Goal: Task Accomplishment & Management: Use online tool/utility

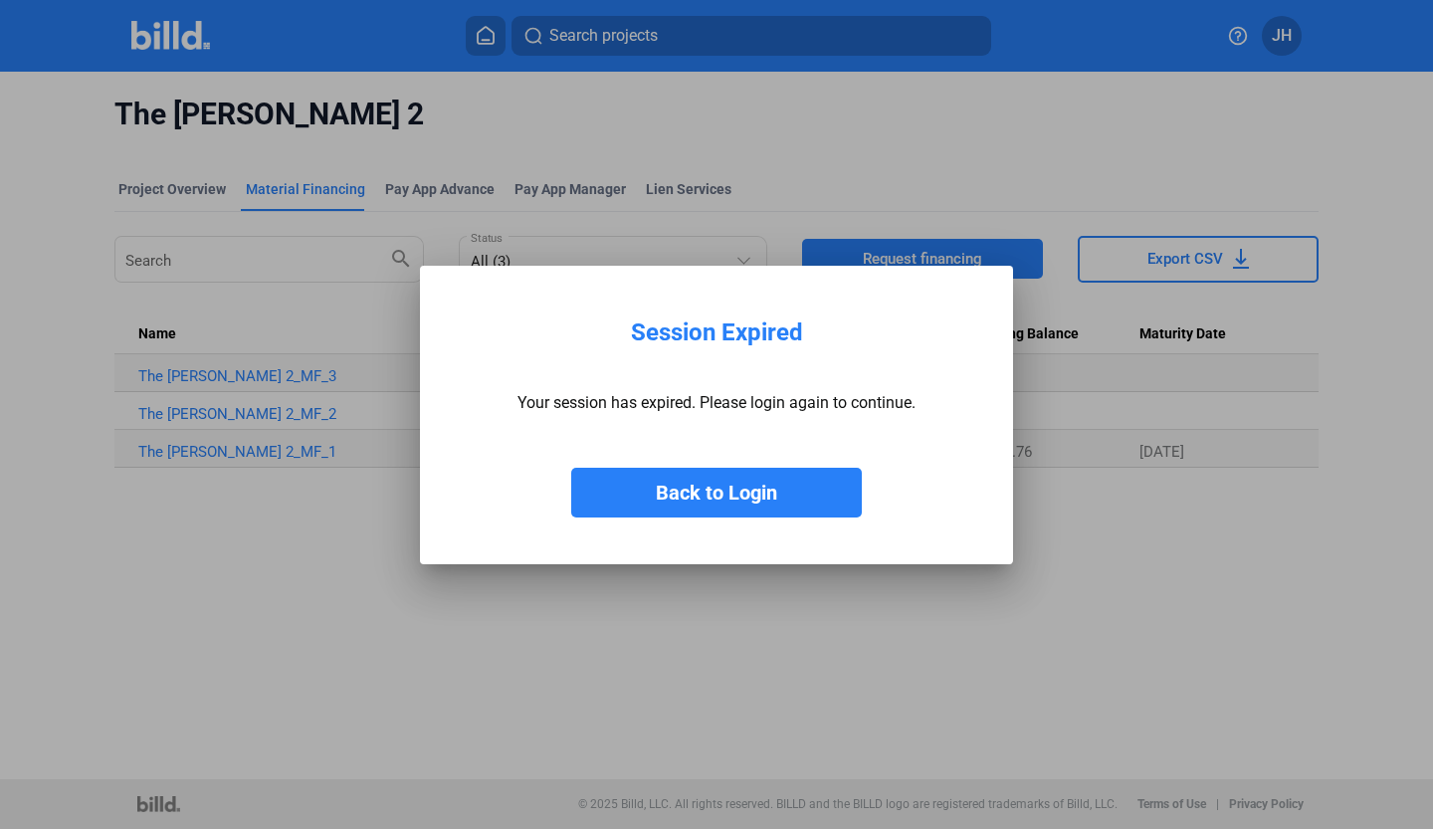
click at [698, 489] on button "Back to Login" at bounding box center [716, 493] width 291 height 50
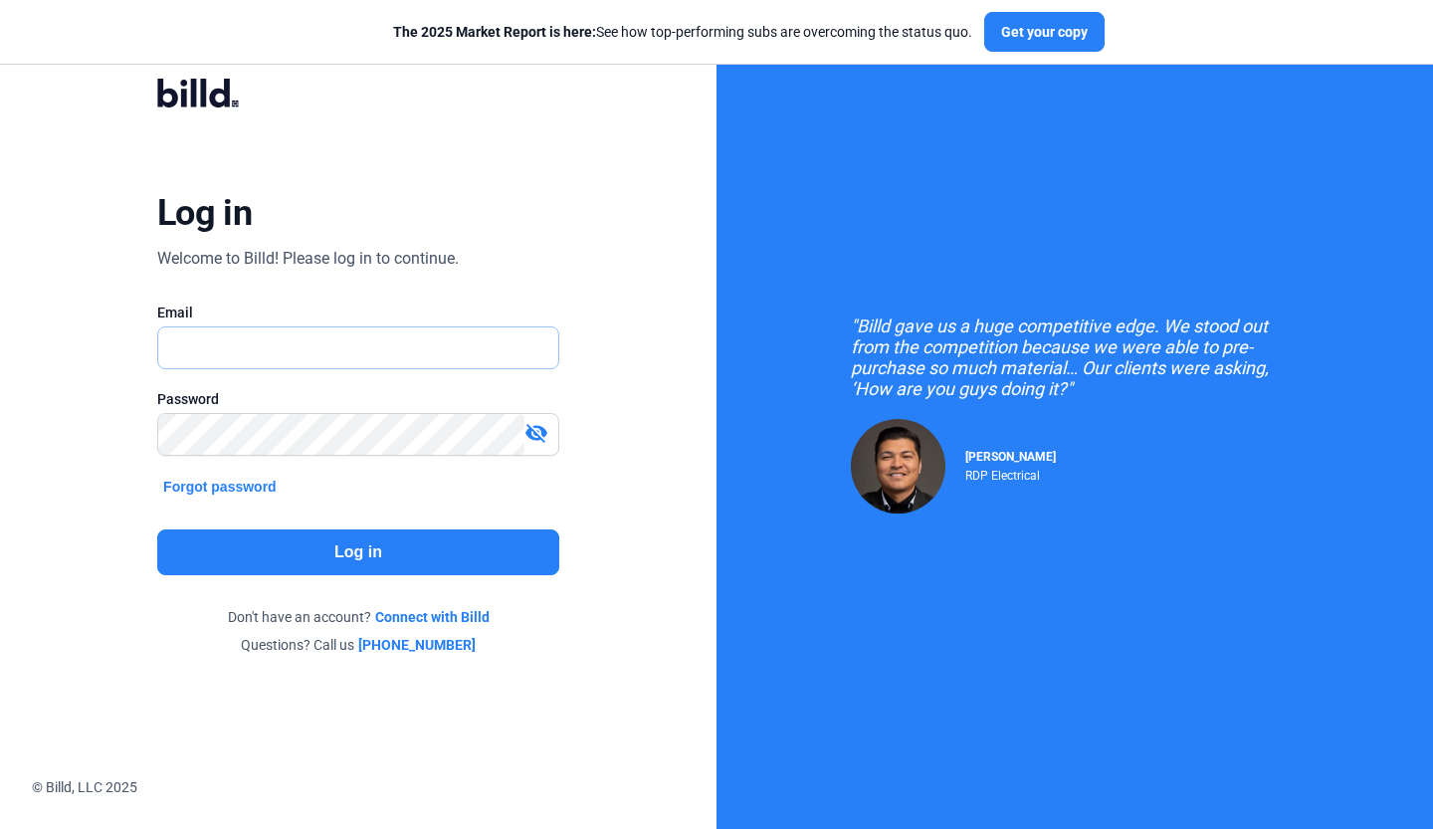
click at [255, 339] on input "text" at bounding box center [347, 347] width 379 height 41
type input "[PERSON_NAME][EMAIL_ADDRESS][DOMAIN_NAME]"
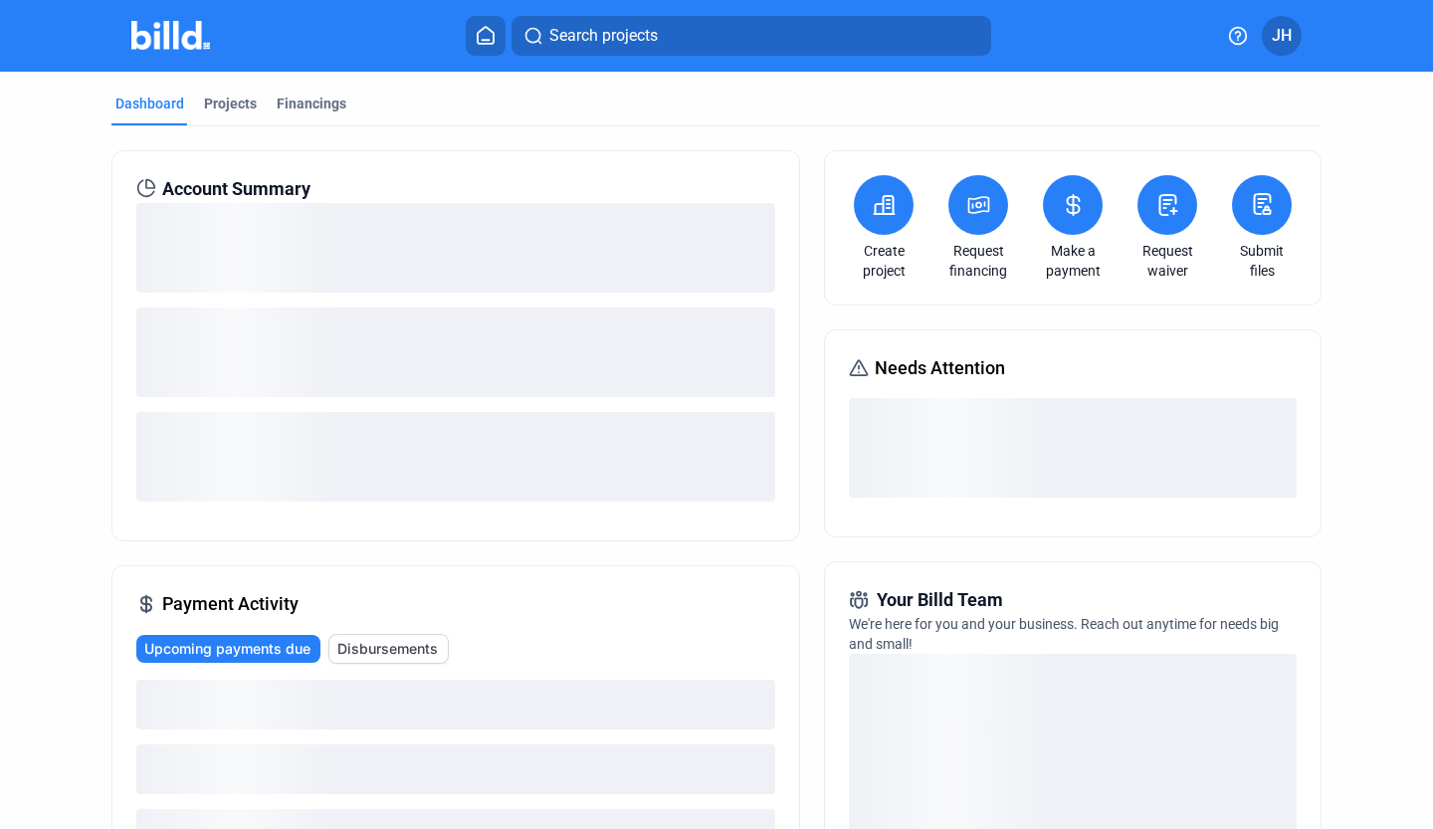
click at [692, 238] on div "loading" at bounding box center [455, 248] width 639 height 90
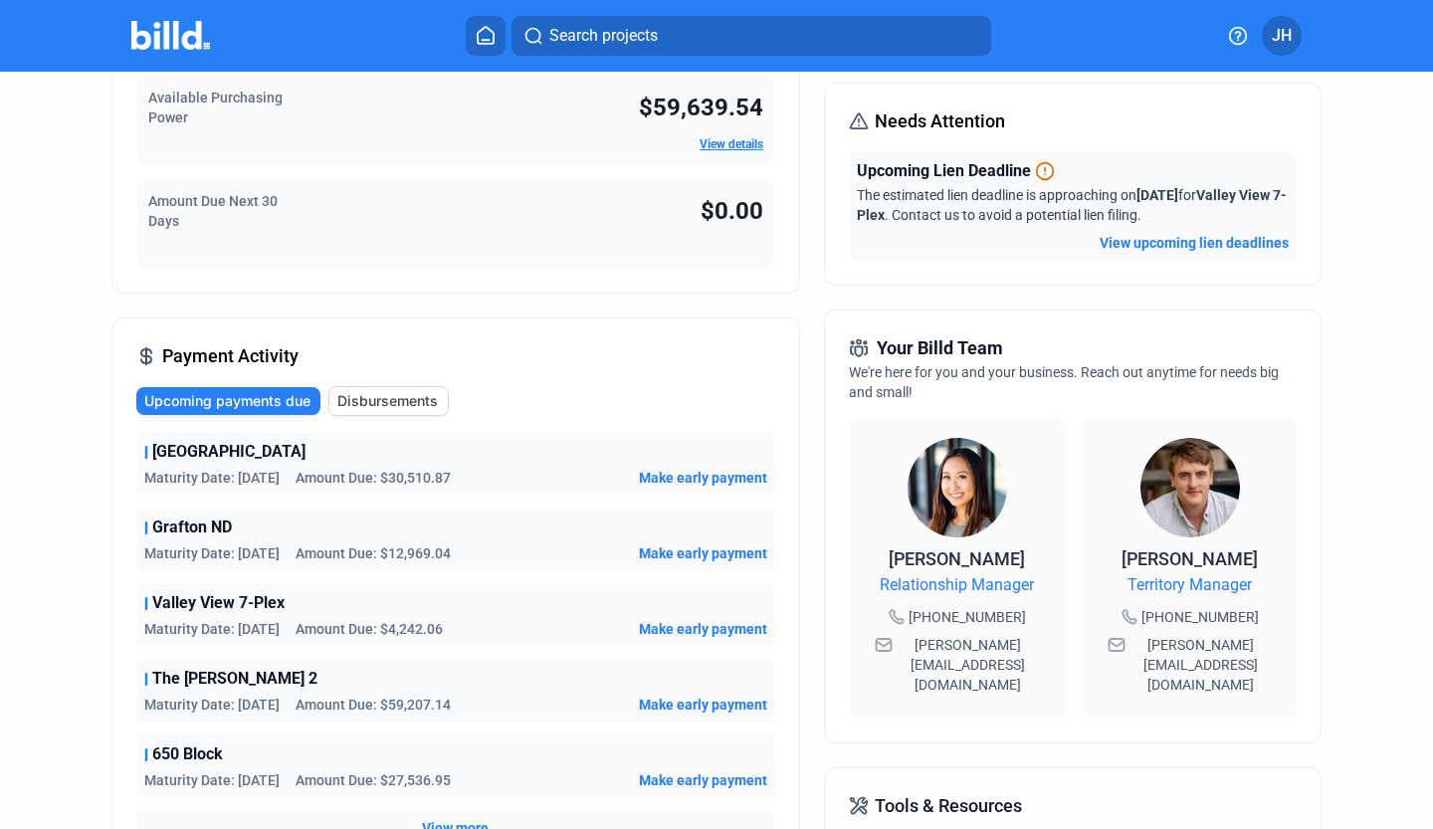
scroll to position [263, 0]
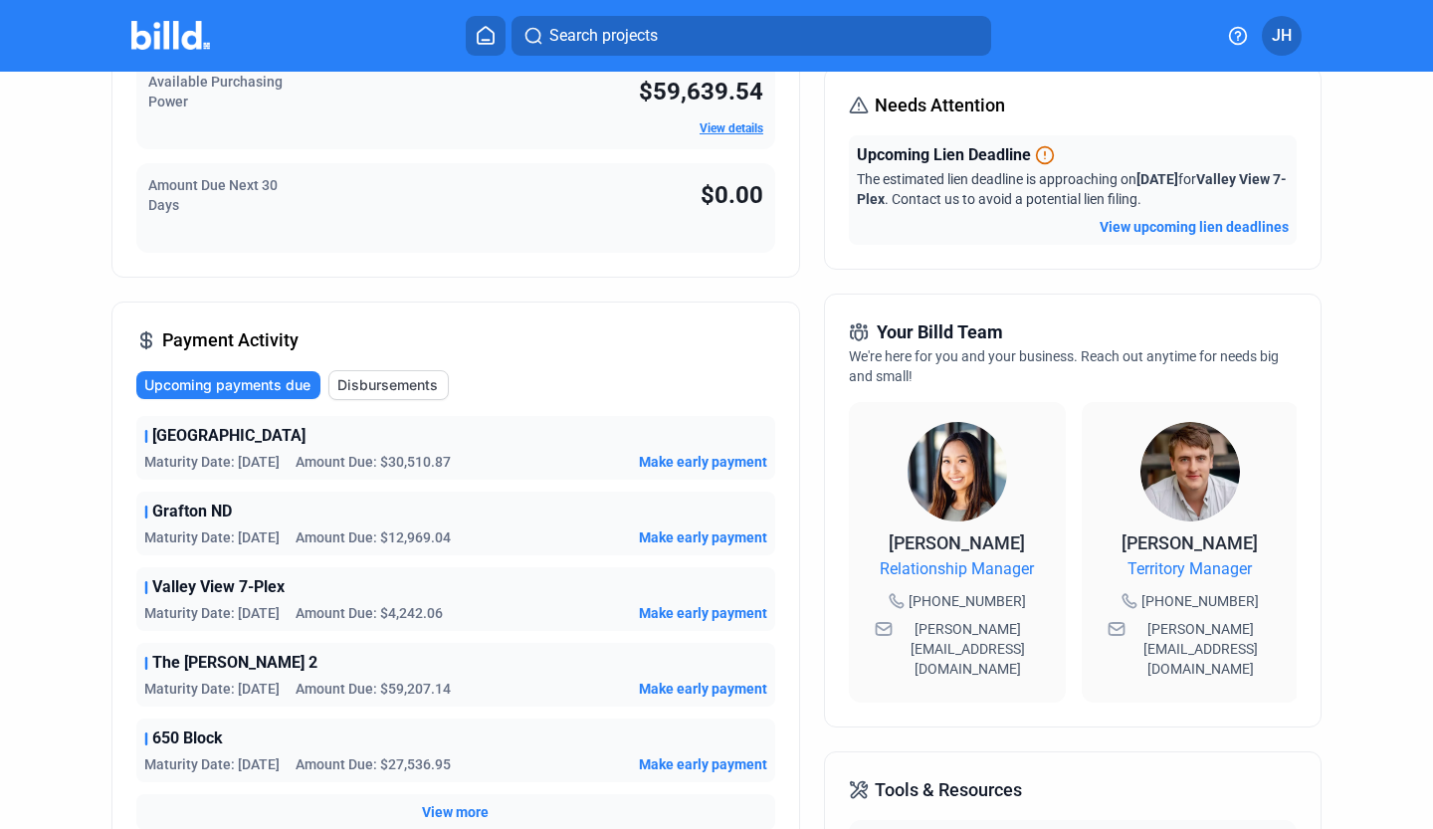
click at [689, 608] on span "Make early payment" at bounding box center [703, 613] width 128 height 20
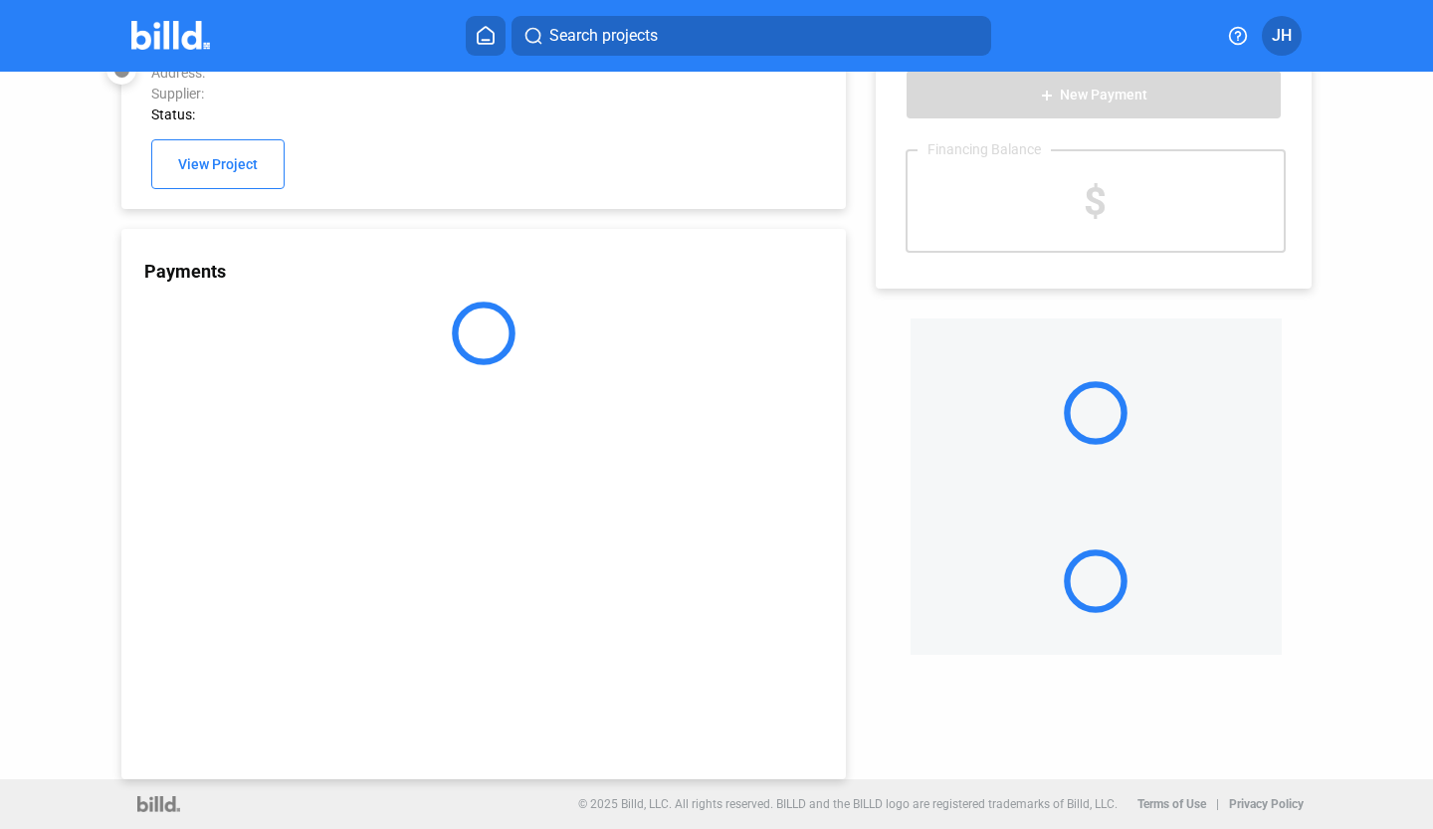
scroll to position [54, 0]
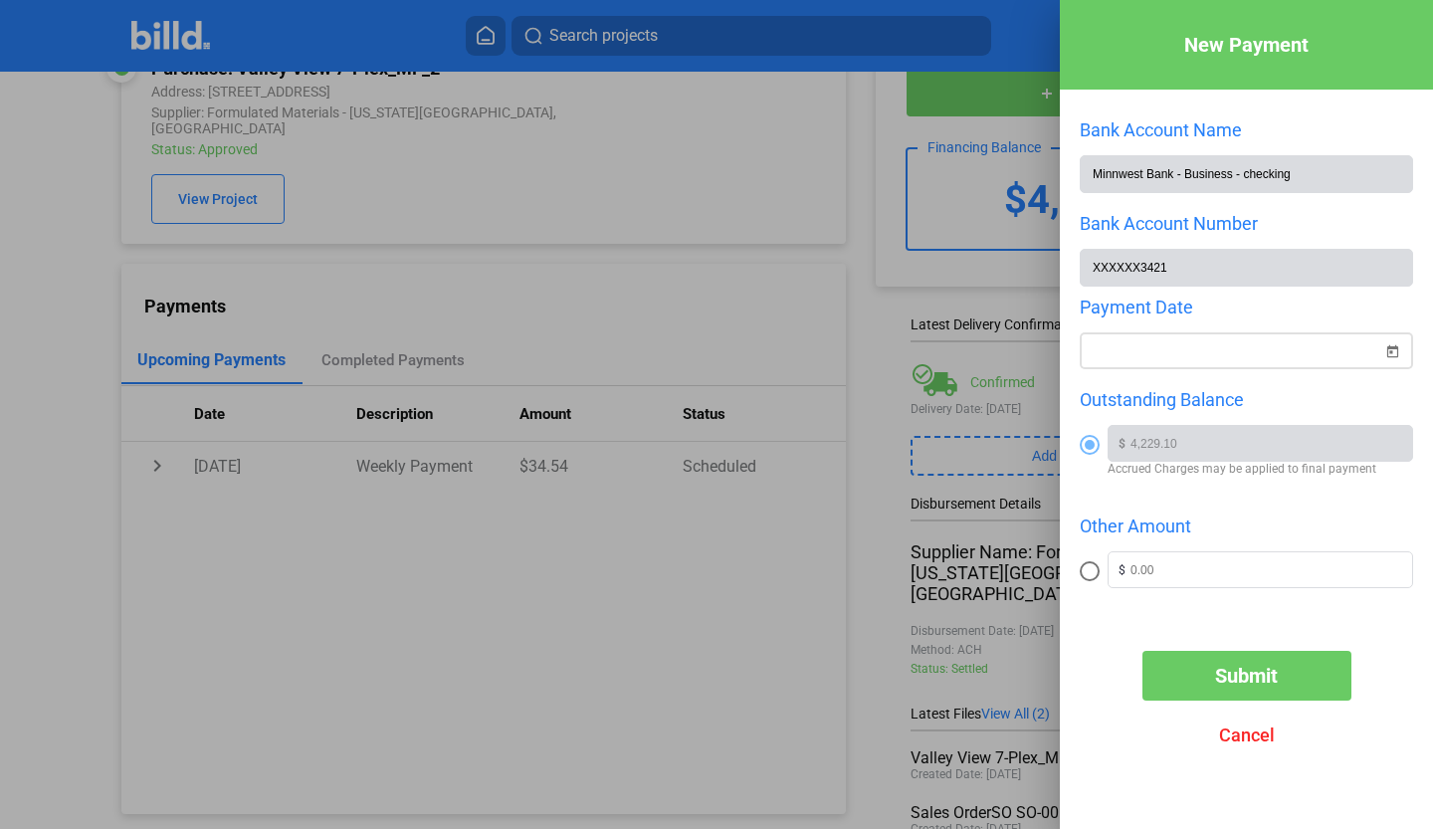
click at [1389, 342] on span "Open calendar" at bounding box center [1392, 339] width 48 height 48
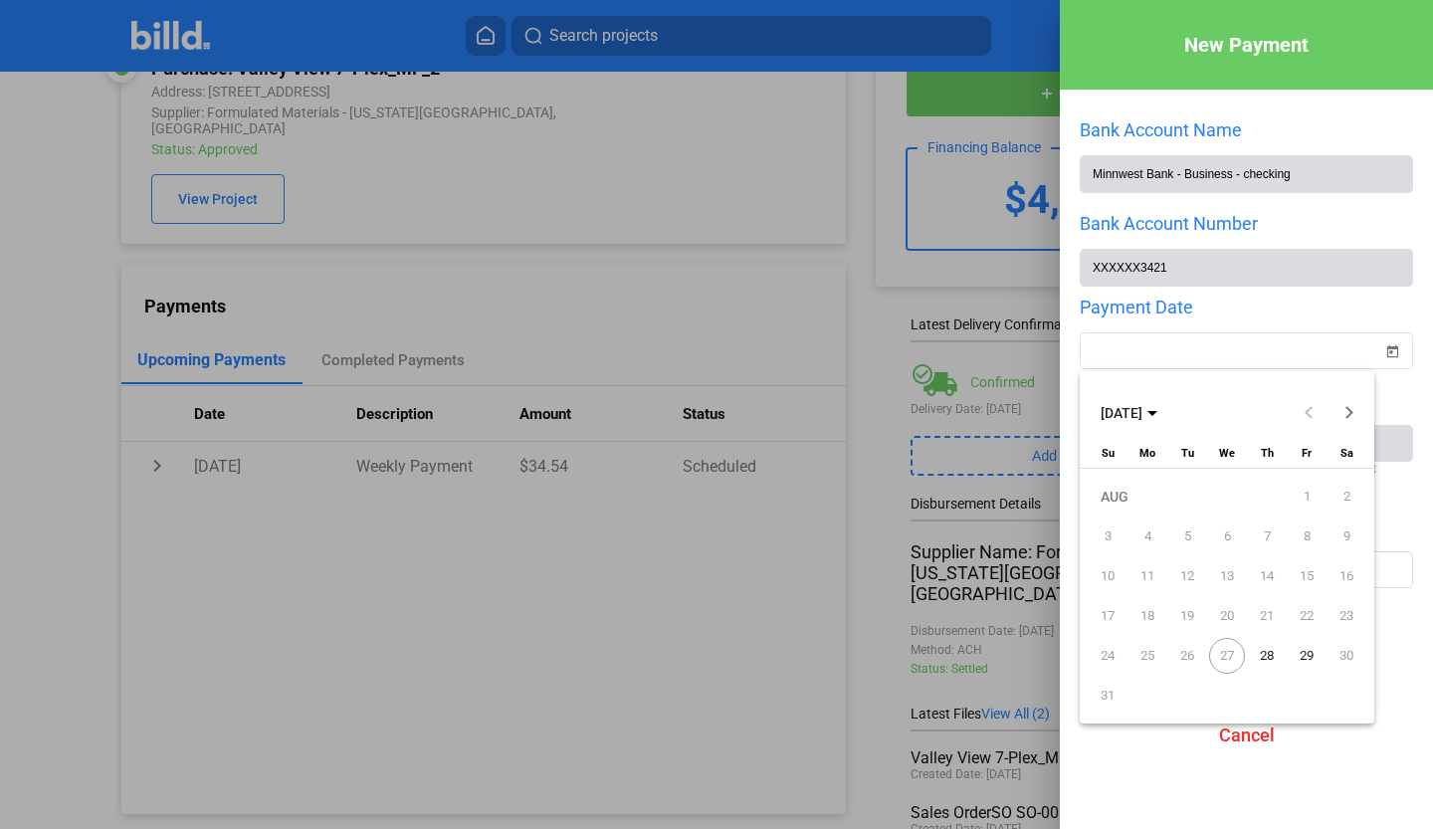
click at [1270, 656] on span "28" at bounding box center [1267, 656] width 36 height 36
type input "[DATE]"
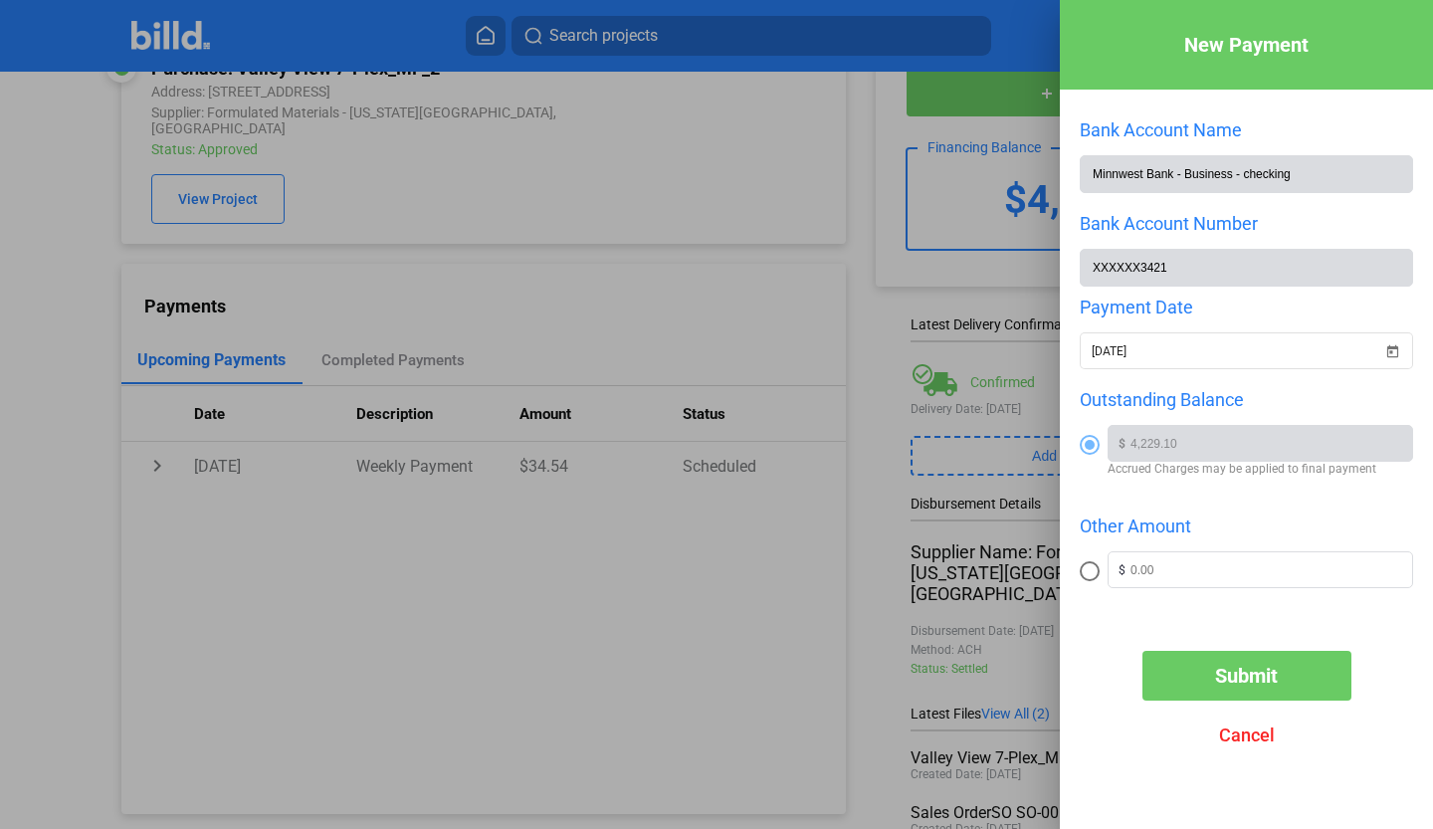
click at [1267, 661] on button "Submit" at bounding box center [1246, 676] width 209 height 50
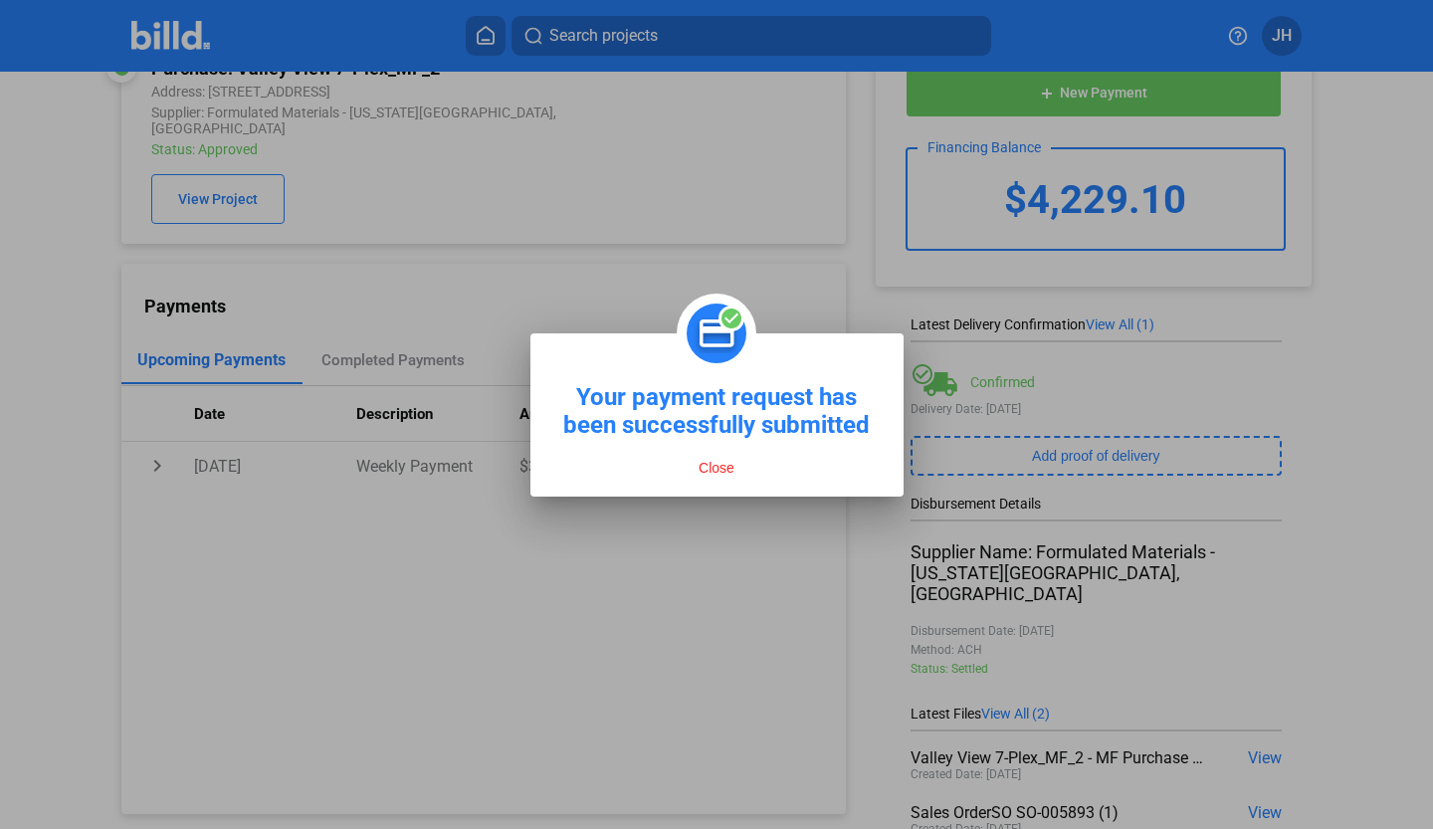
click at [715, 468] on button "Close" at bounding box center [717, 468] width 48 height 18
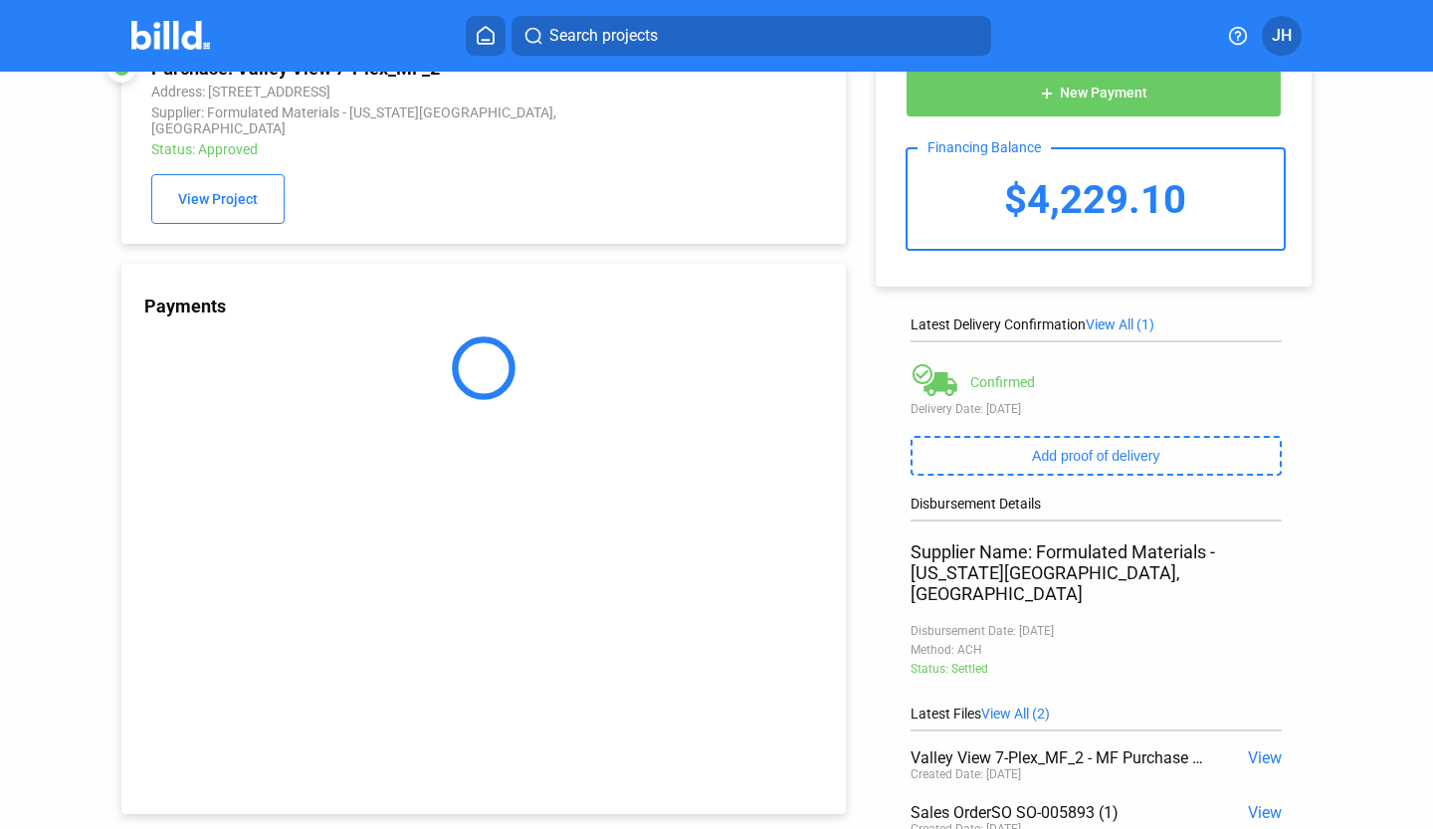
click at [492, 25] on button at bounding box center [486, 36] width 40 height 40
